Goal: Transaction & Acquisition: Purchase product/service

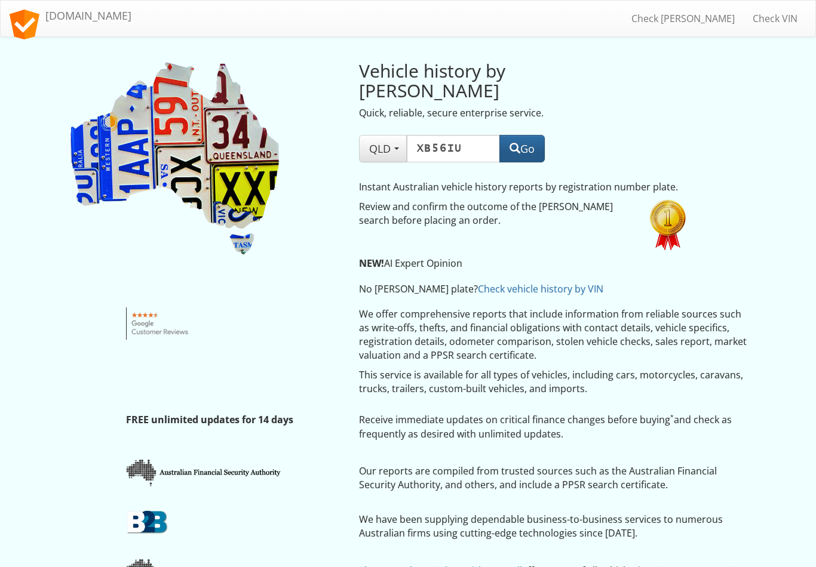
type input "XB56IU"
click at [533, 135] on button "Go" at bounding box center [521, 148] width 45 height 27
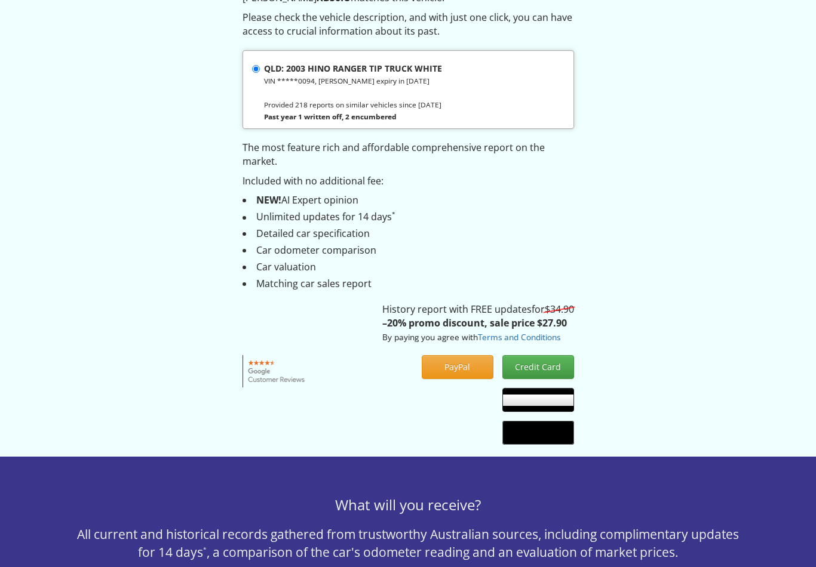
scroll to position [99, 0]
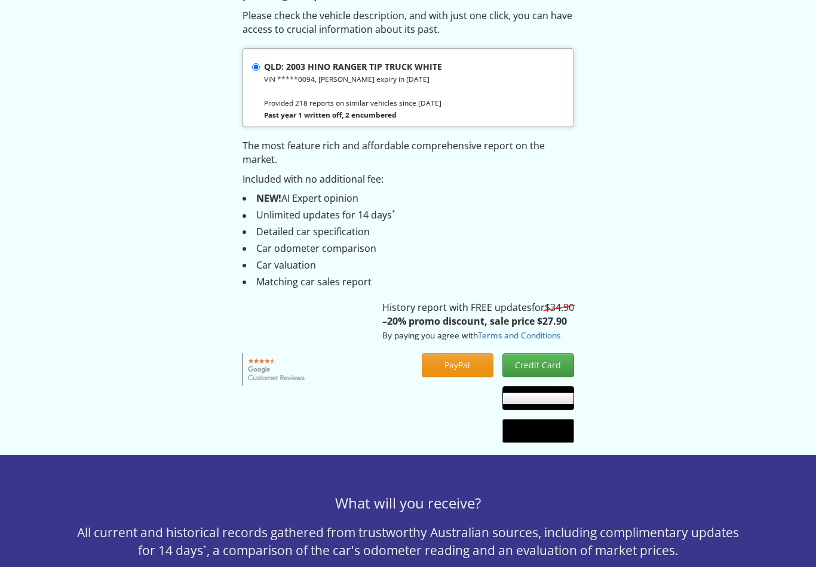
click at [462, 365] on button "PayPal" at bounding box center [458, 365] width 72 height 24
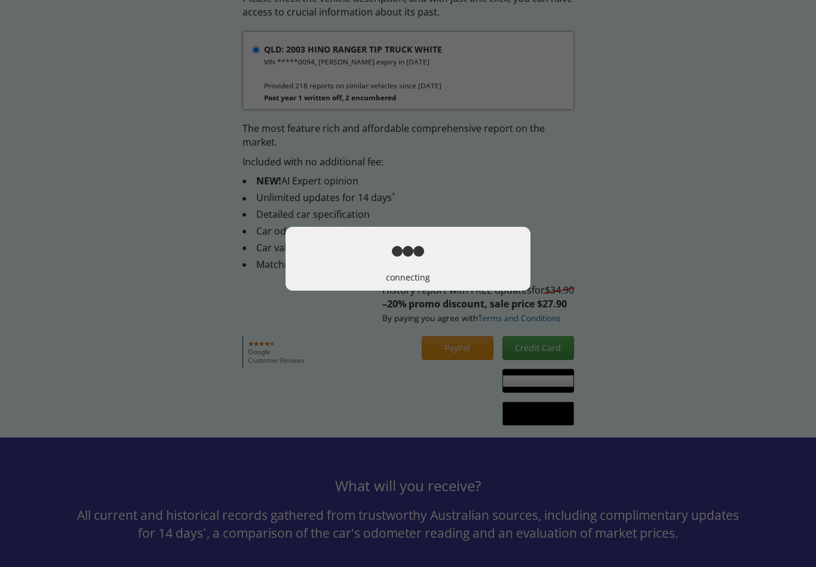
scroll to position [118, 0]
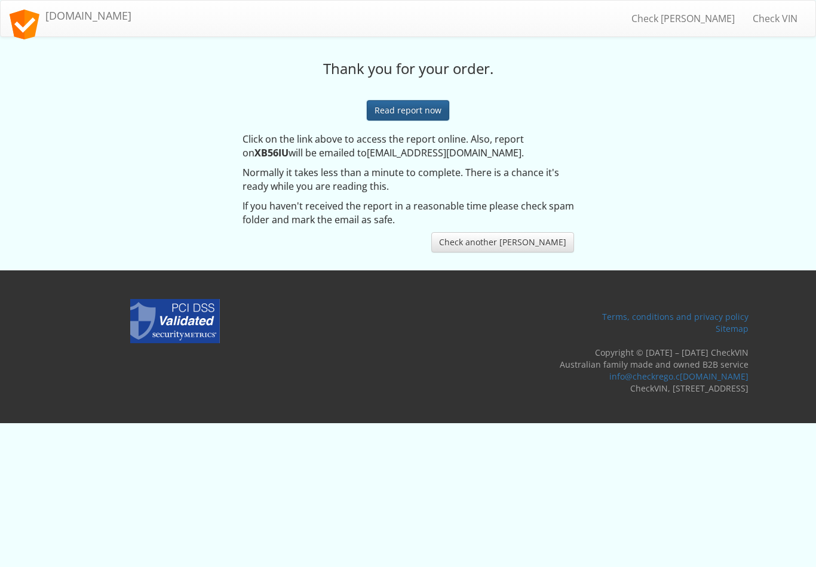
click at [420, 110] on link "Read report now" at bounding box center [408, 110] width 82 height 20
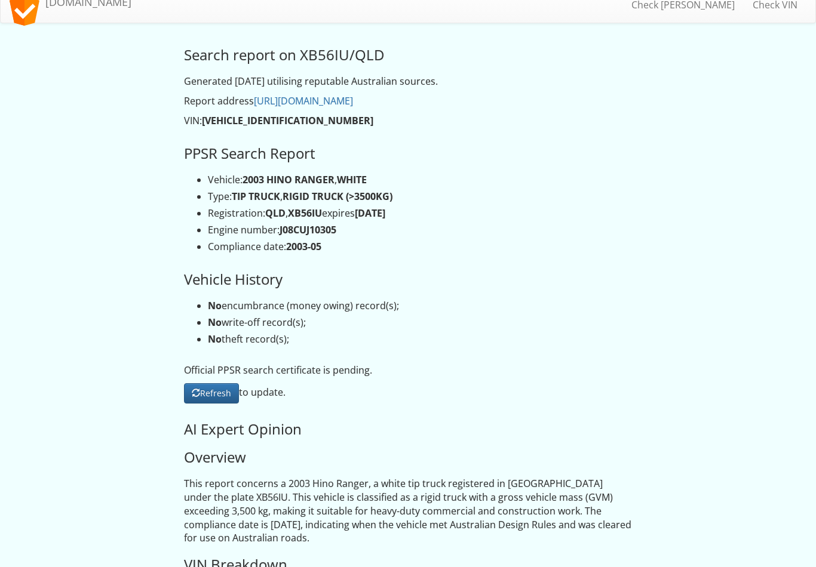
scroll to position [14, 0]
click at [213, 388] on link "Refresh" at bounding box center [211, 393] width 55 height 20
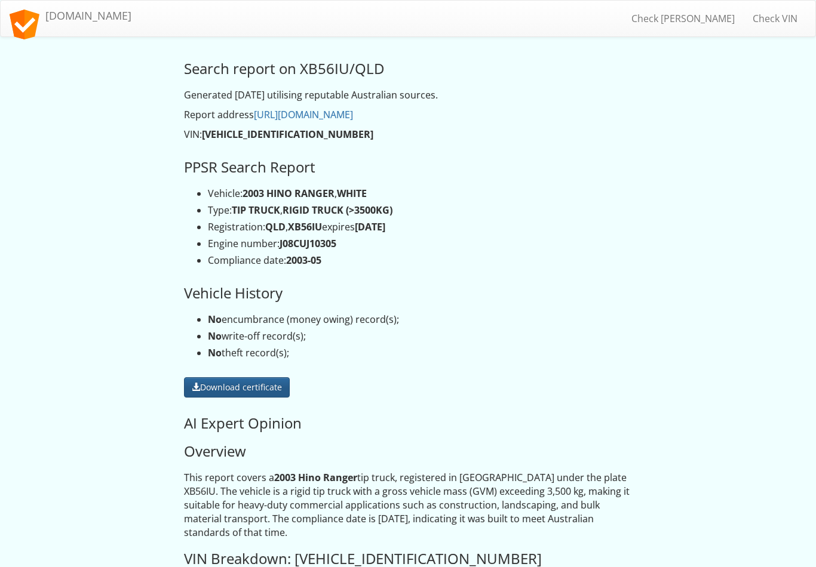
click at [247, 383] on link "Download certificate" at bounding box center [237, 387] width 106 height 20
